Goal: Check status: Check status

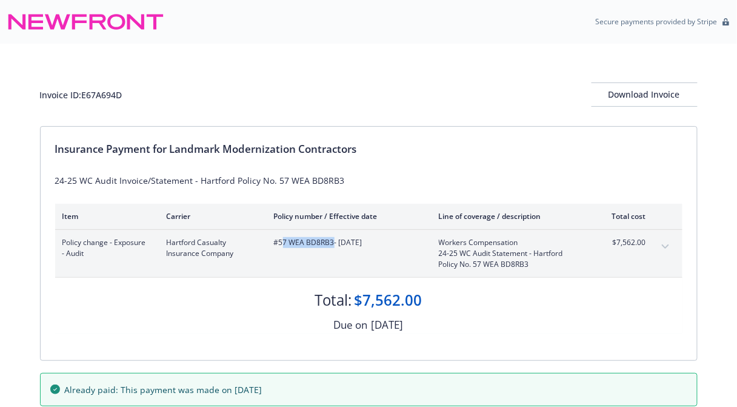
drag, startPoint x: 282, startPoint y: 240, endPoint x: 334, endPoint y: 245, distance: 52.4
click at [334, 245] on span "#57 WEA BD8RB3 - [DATE]" at bounding box center [347, 242] width 146 height 11
click at [295, 255] on div "#57 WEA BD8RB3 - [DATE]" at bounding box center [347, 253] width 146 height 33
click at [333, 244] on span "#57 WEA BD8RB3 - [DATE]" at bounding box center [347, 242] width 146 height 11
drag, startPoint x: 333, startPoint y: 244, endPoint x: 280, endPoint y: 240, distance: 53.5
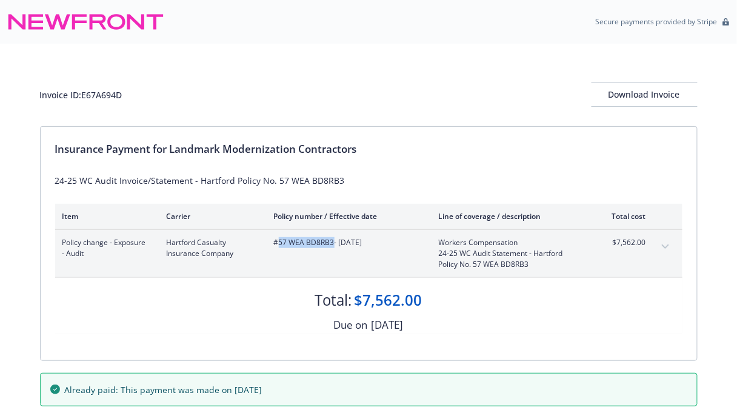
click at [280, 240] on span "#57 WEA BD8RB3 - [DATE]" at bounding box center [347, 242] width 146 height 11
copy span "57 WEA BD8RB3"
